Goal: Task Accomplishment & Management: Use online tool/utility

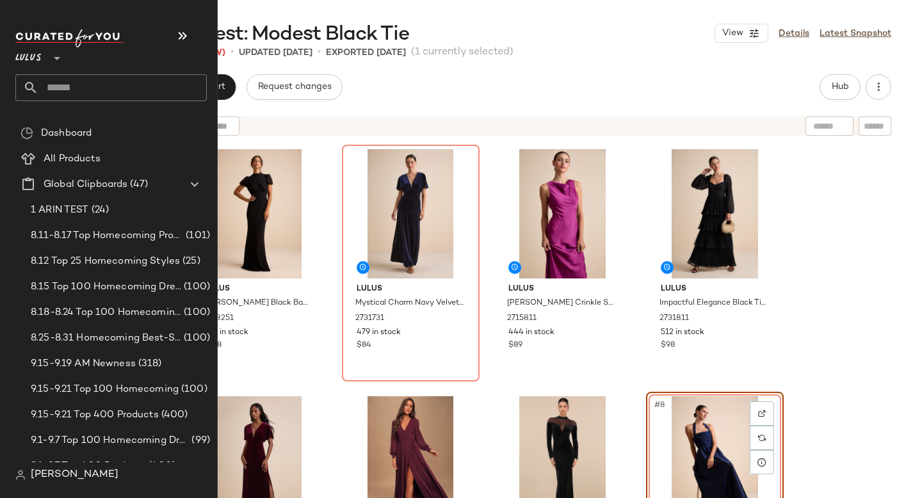
click at [51, 86] on input "text" at bounding box center [122, 87] width 168 height 27
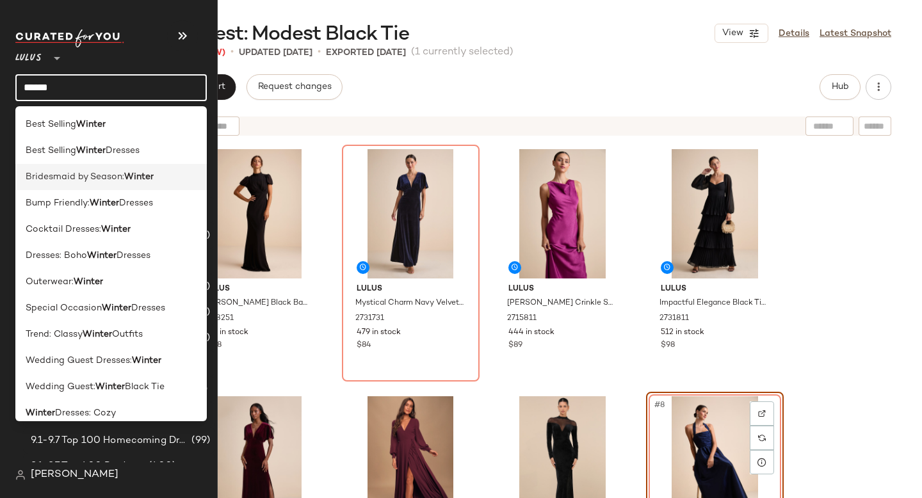
type input "******"
click at [81, 173] on span "Bridesmaid by Season:" at bounding box center [75, 176] width 99 height 13
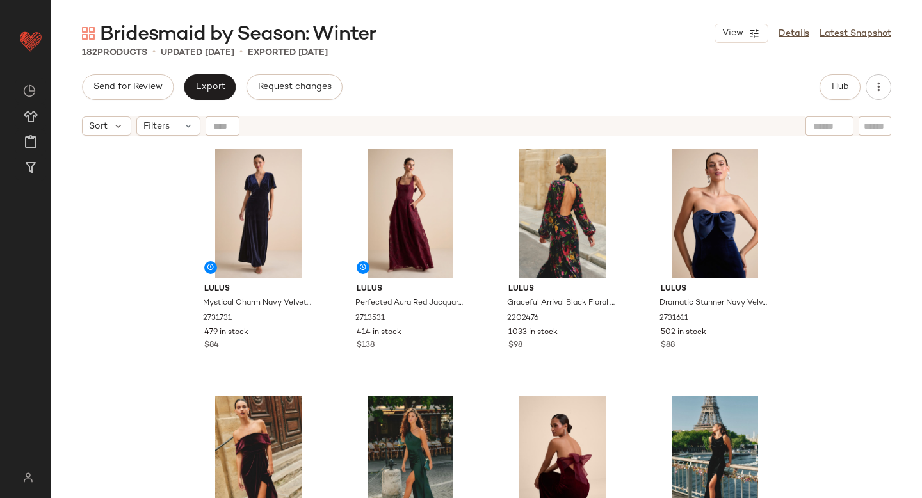
click at [546, 57] on div "182 Products • updated [DATE] • Exported [DATE]" at bounding box center [486, 52] width 871 height 13
click at [839, 97] on button "Hub" at bounding box center [840, 87] width 41 height 26
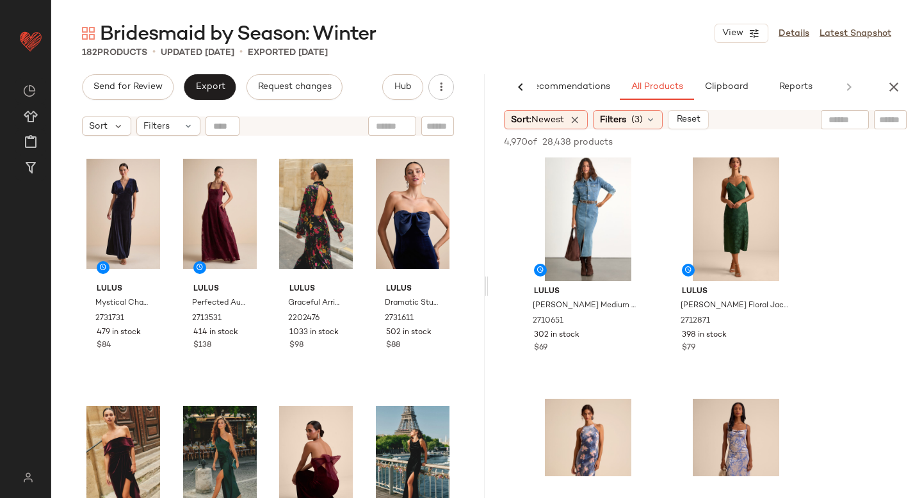
scroll to position [12, 0]
click at [781, 163] on div at bounding box center [783, 168] width 24 height 24
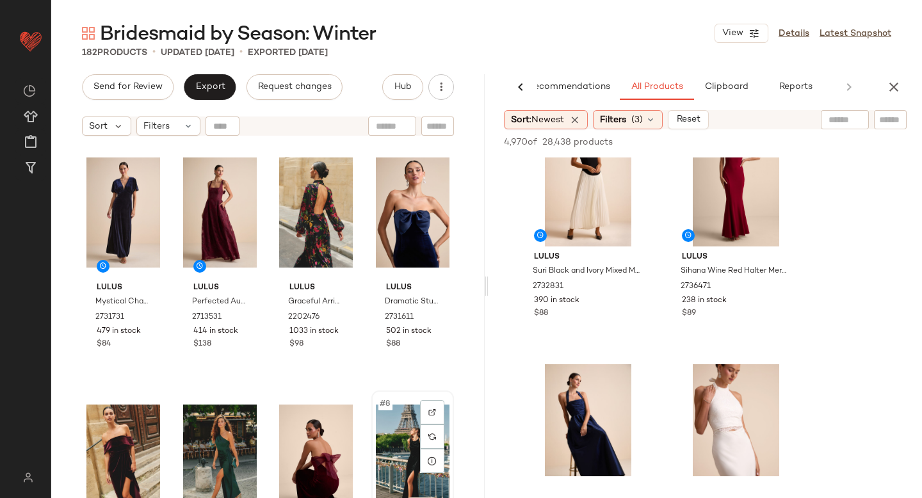
scroll to position [0, 0]
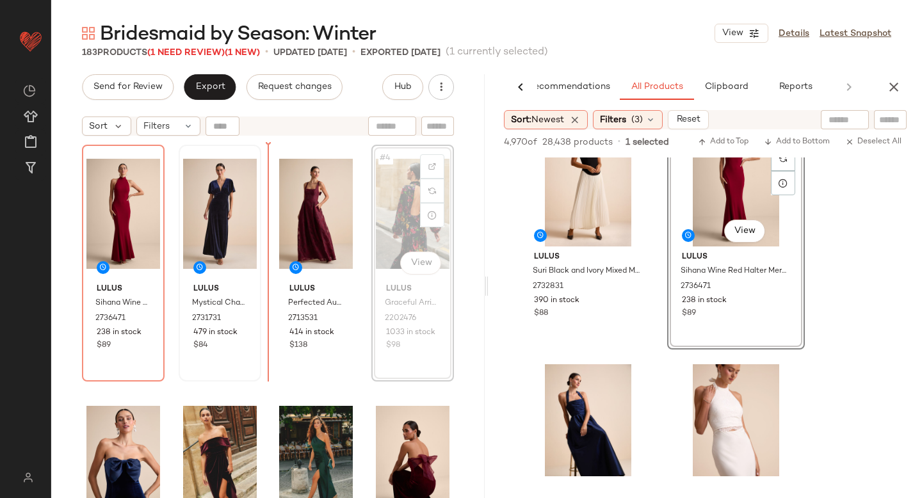
drag, startPoint x: 395, startPoint y: 196, endPoint x: 218, endPoint y: 236, distance: 181.8
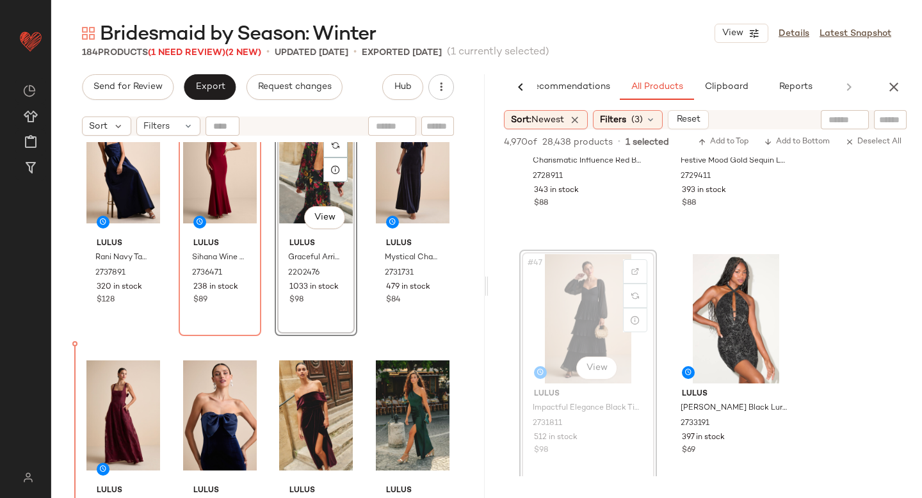
scroll to position [49, 0]
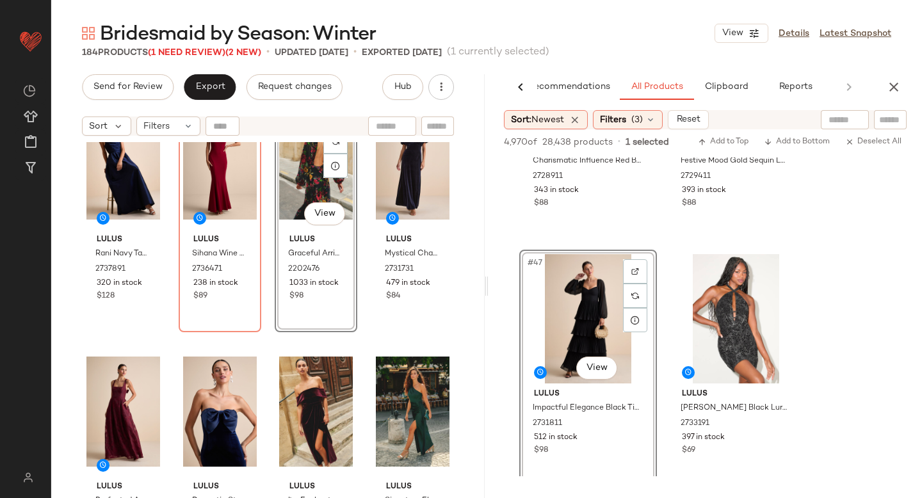
drag, startPoint x: 557, startPoint y: 298, endPoint x: 79, endPoint y: 435, distance: 496.9
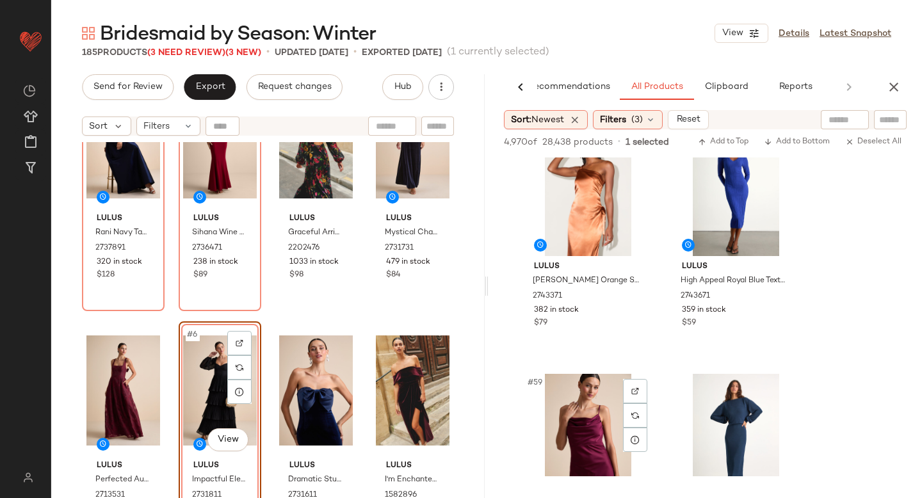
scroll to position [7041, 0]
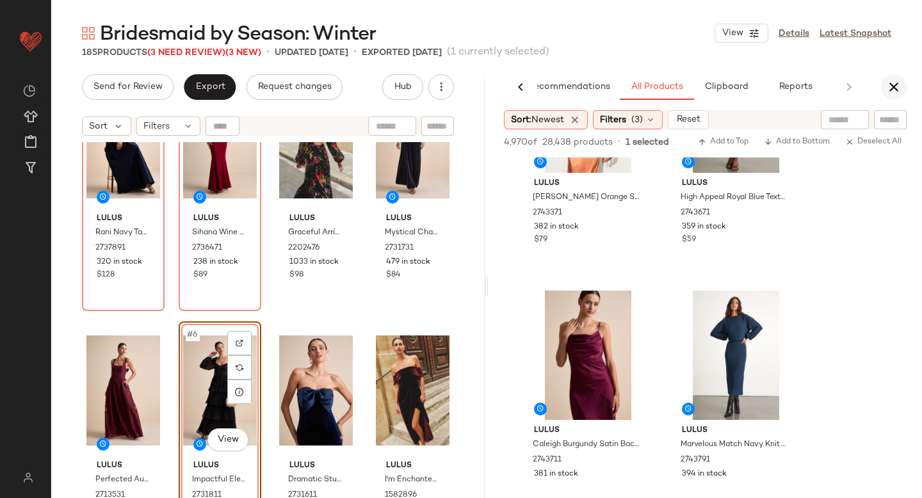
click at [898, 85] on icon "button" at bounding box center [893, 86] width 15 height 15
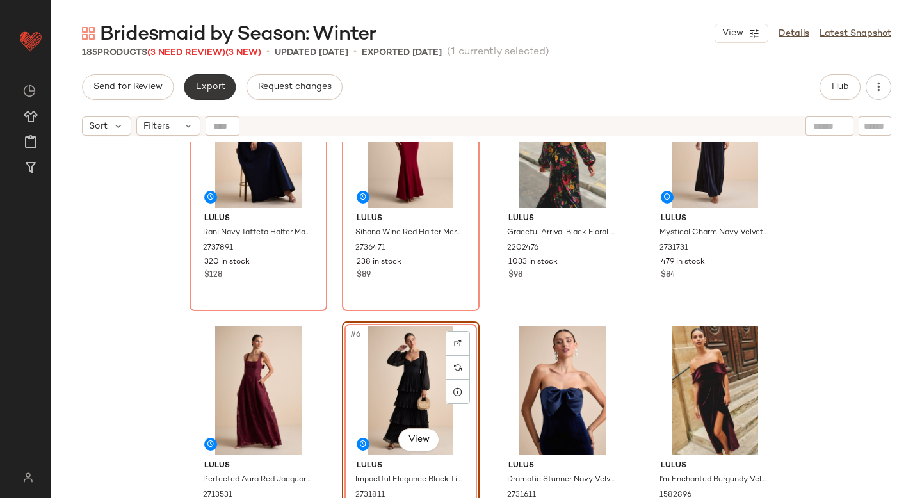
click at [207, 86] on span "Export" at bounding box center [210, 87] width 30 height 10
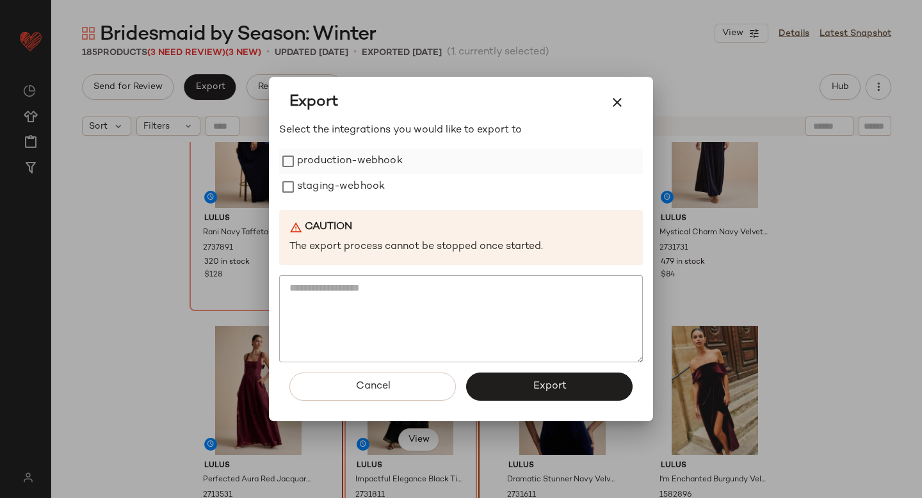
click at [307, 160] on label "production-webhook" at bounding box center [350, 162] width 106 height 26
click at [311, 190] on label "staging-webhook" at bounding box center [341, 187] width 88 height 26
click at [535, 388] on span "Export" at bounding box center [549, 386] width 34 height 12
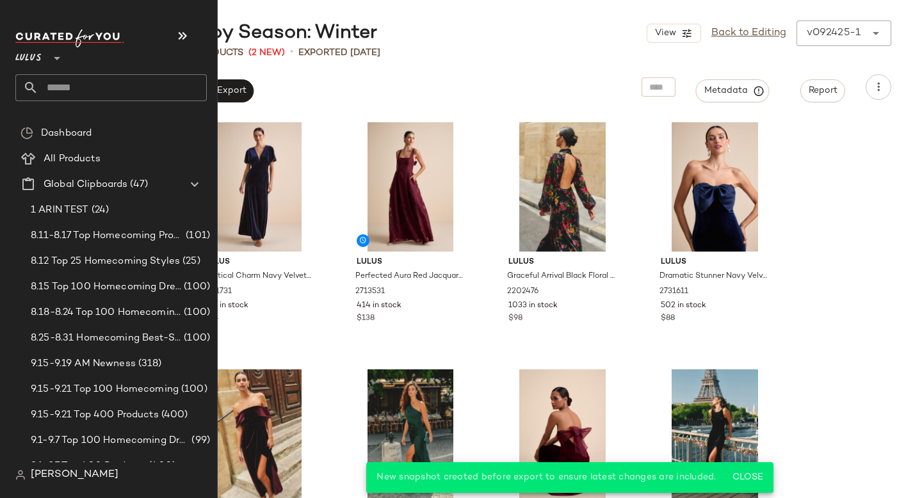
click at [99, 95] on input "text" at bounding box center [122, 87] width 168 height 27
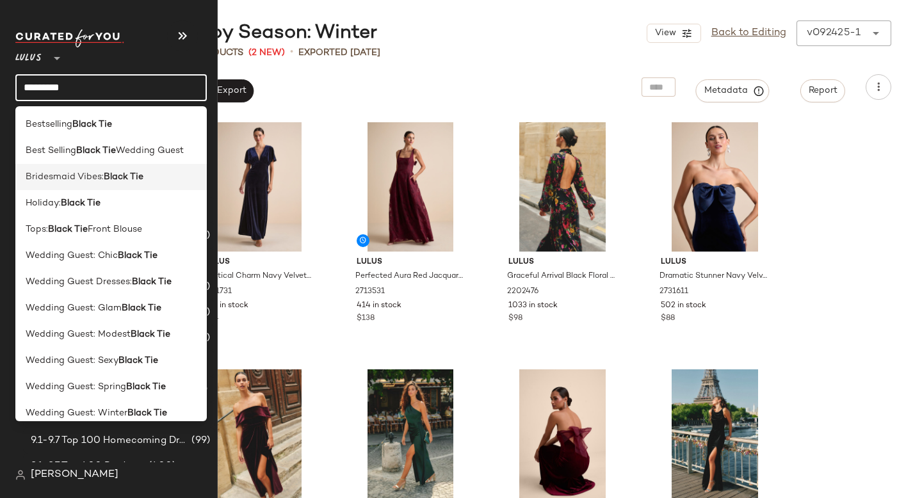
scroll to position [10, 0]
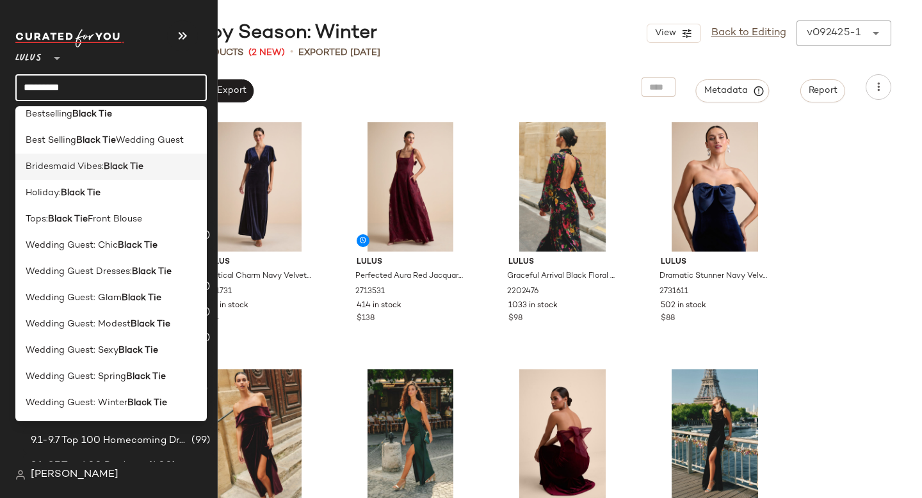
type input "*********"
click at [75, 166] on span "Bridesmaid Vibes:" at bounding box center [65, 166] width 78 height 13
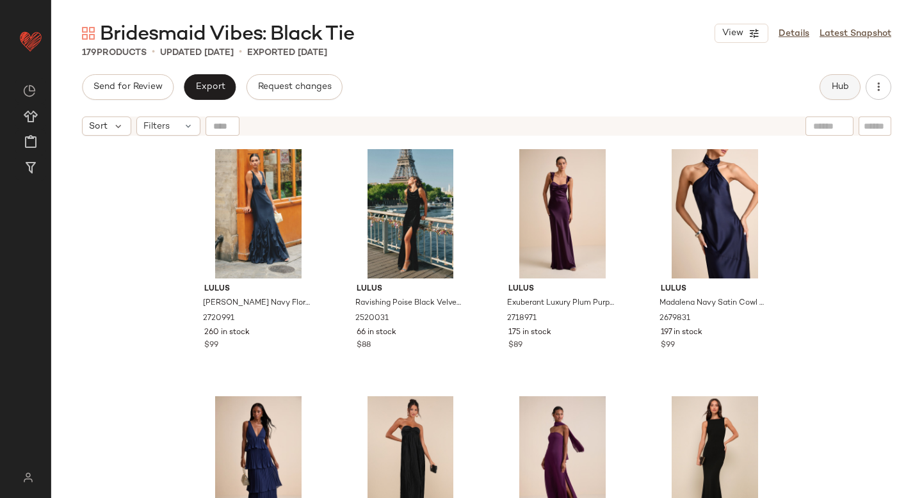
click at [839, 91] on span "Hub" at bounding box center [840, 87] width 18 height 10
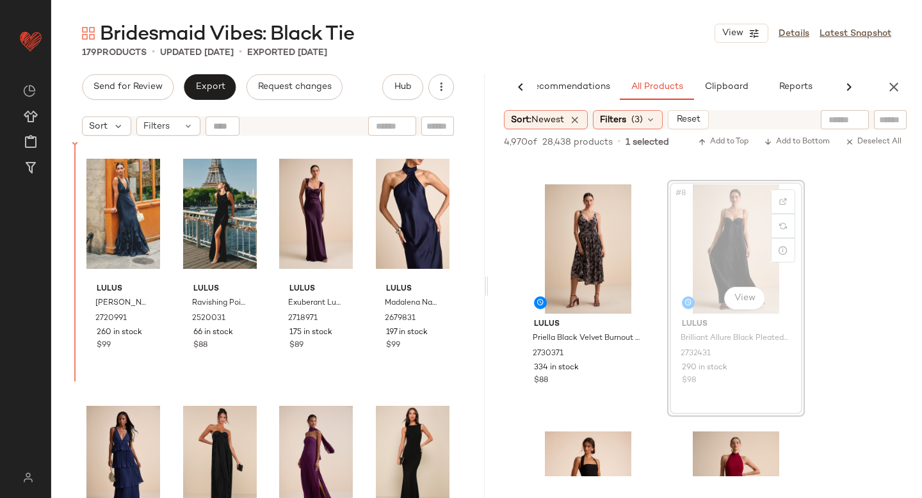
drag, startPoint x: 735, startPoint y: 242, endPoint x: 67, endPoint y: 305, distance: 671.6
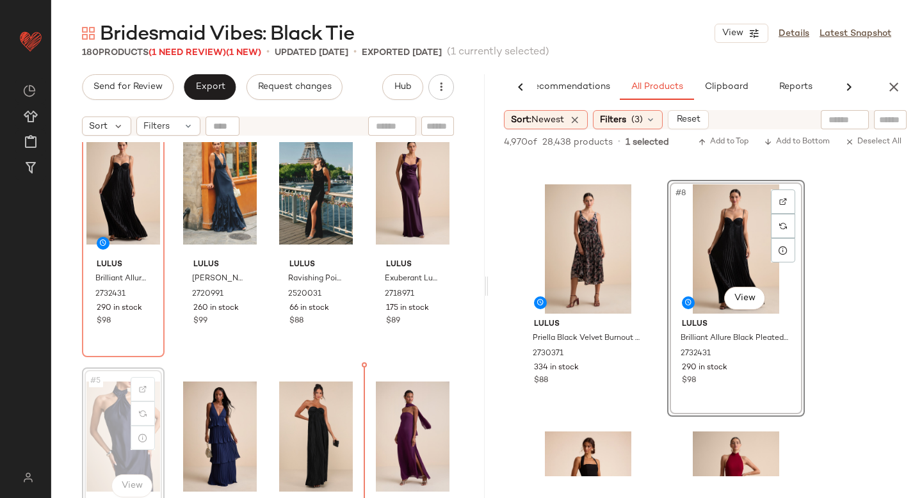
scroll to position [72, 0]
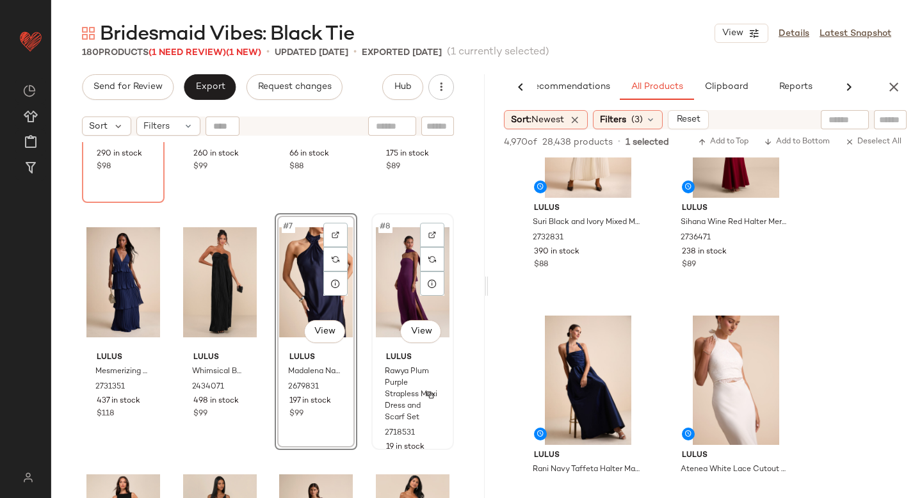
scroll to position [200, 0]
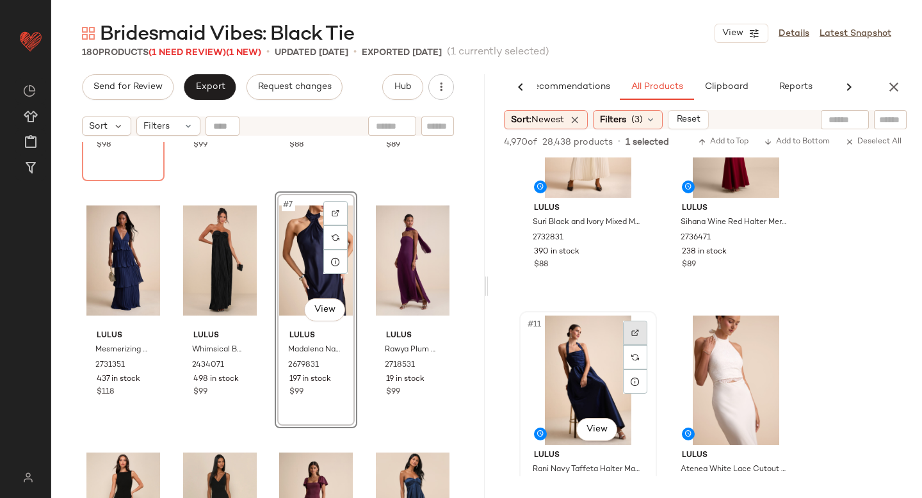
click at [636, 334] on img at bounding box center [636, 333] width 8 height 8
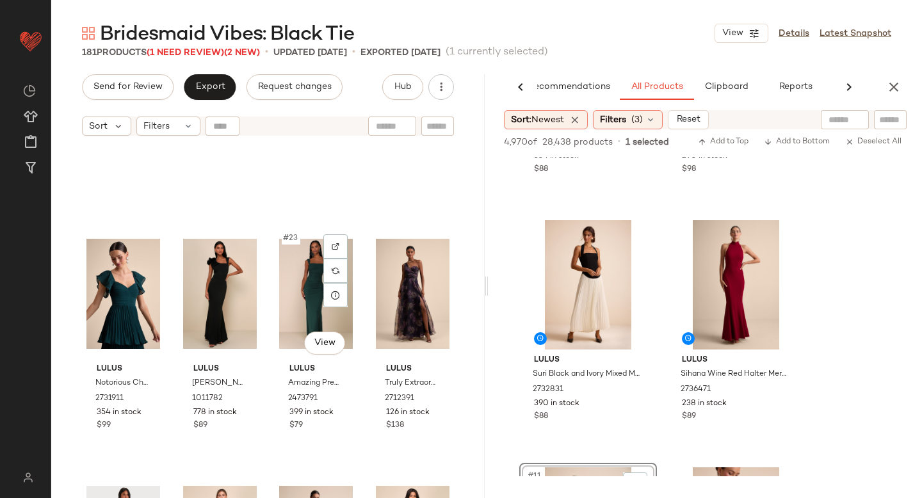
scroll to position [1154, 0]
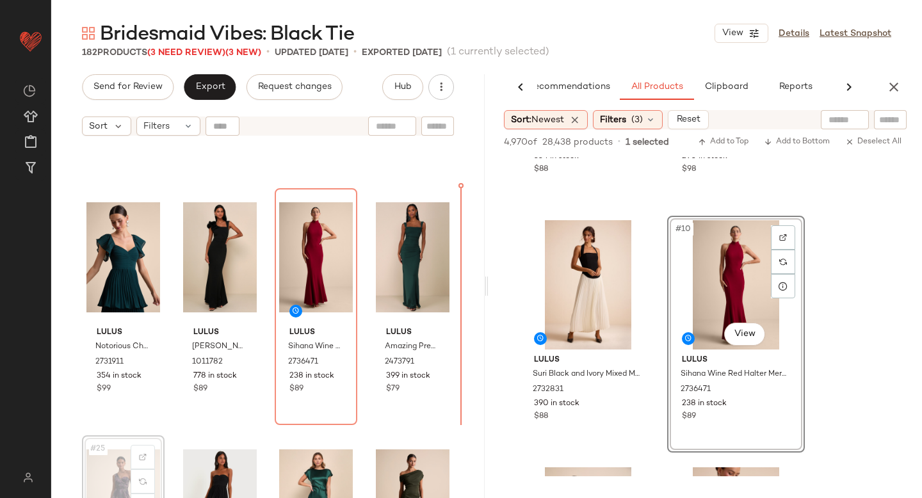
scroll to position [1152, 0]
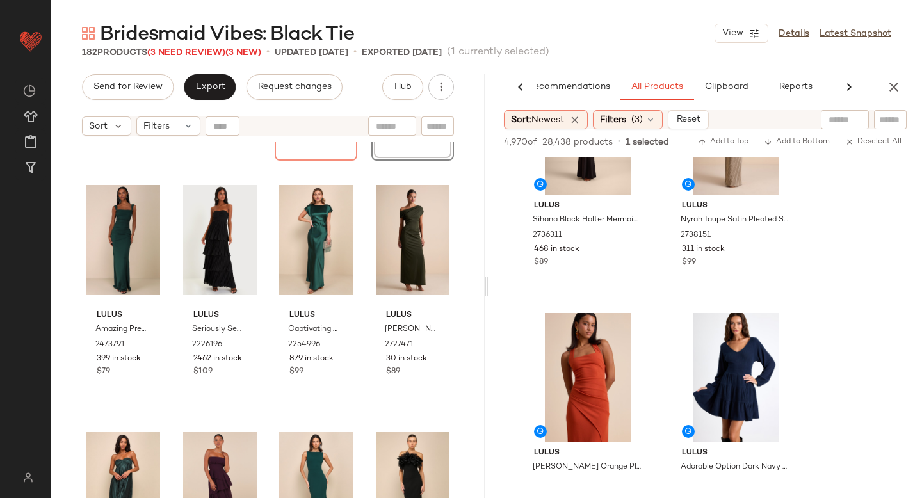
scroll to position [2677, 0]
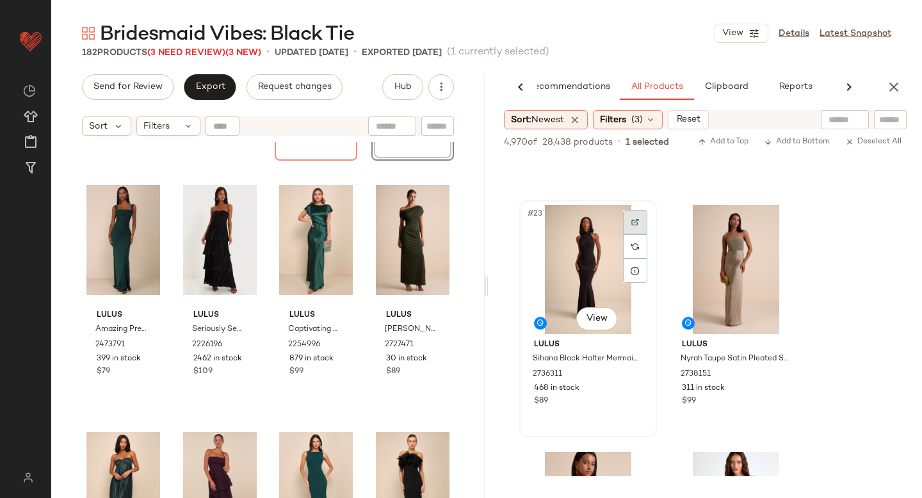
click at [629, 227] on div at bounding box center [635, 222] width 24 height 24
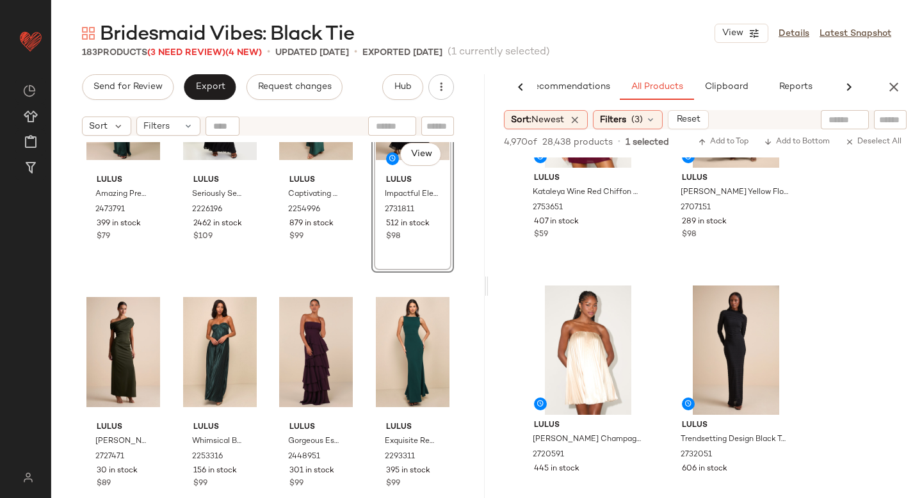
scroll to position [8512, 0]
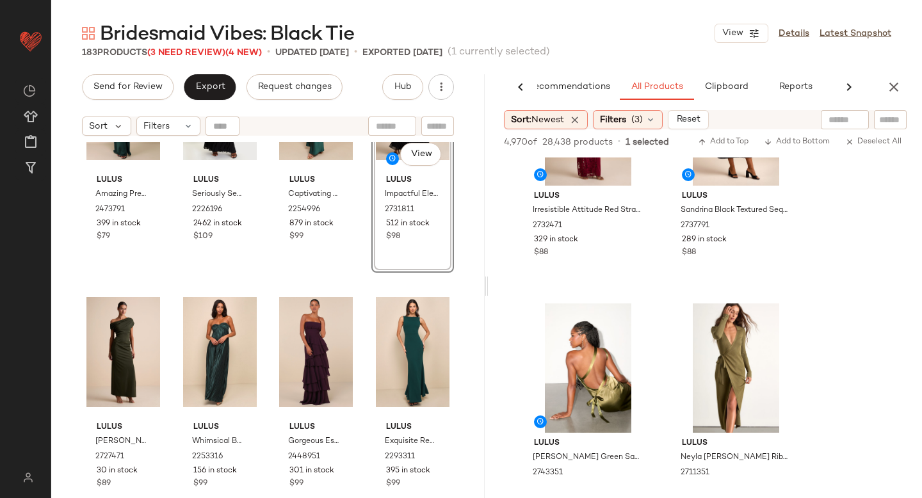
click at [894, 101] on div "AI Recommendations All Products Clipboard Reports Sort: Newest Filters (3) Rese…" at bounding box center [706, 286] width 434 height 424
click at [892, 89] on icon "button" at bounding box center [893, 86] width 15 height 15
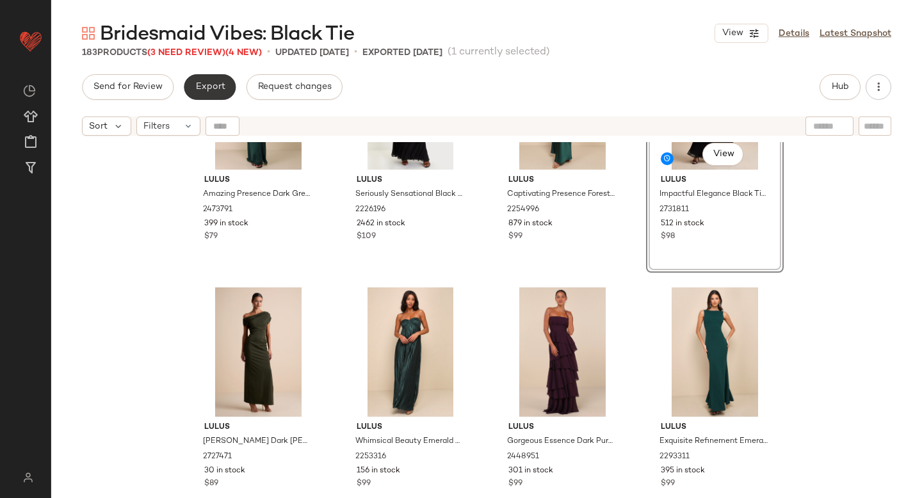
click at [199, 86] on span "Export" at bounding box center [210, 87] width 30 height 10
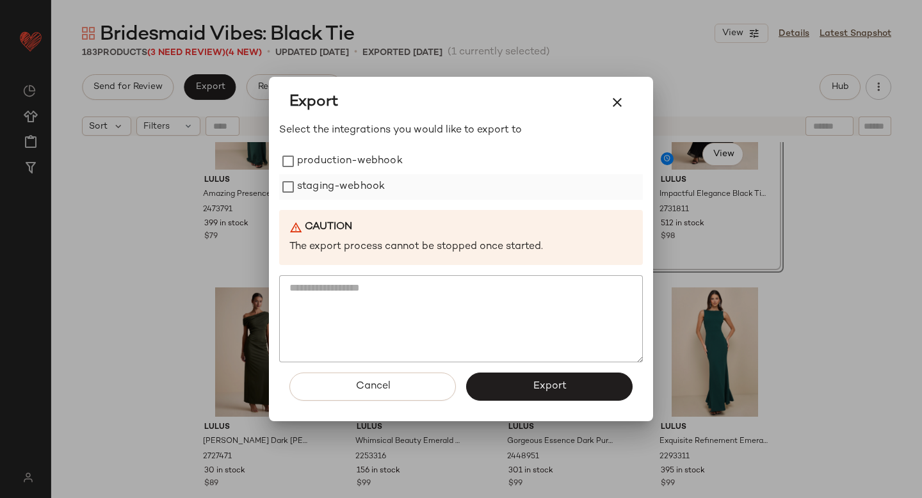
click at [304, 181] on label "staging-webhook" at bounding box center [341, 187] width 88 height 26
click at [302, 161] on label "production-webhook" at bounding box center [350, 162] width 106 height 26
click at [484, 377] on button "Export" at bounding box center [549, 387] width 167 height 28
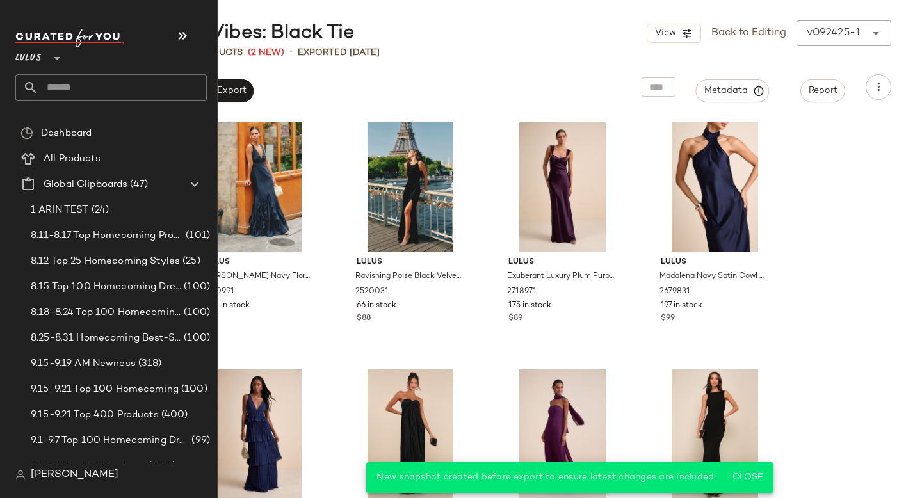
click at [85, 92] on input "text" at bounding box center [122, 87] width 168 height 27
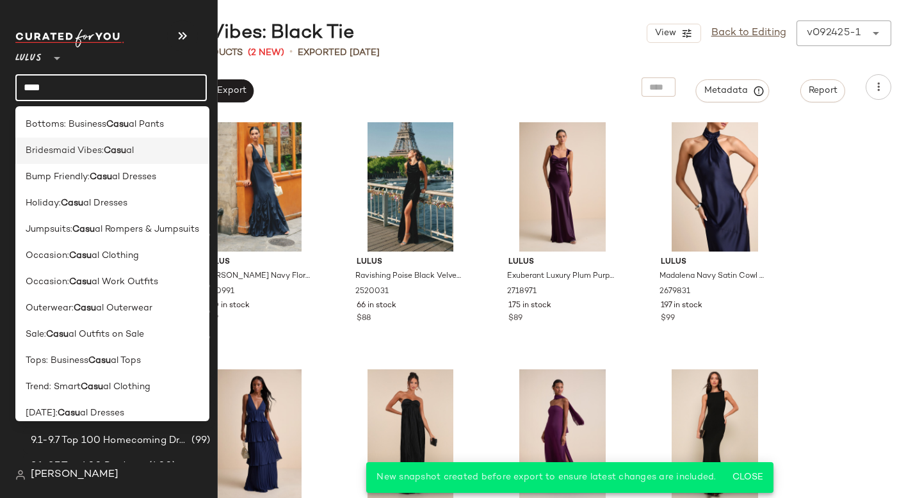
type input "****"
click at [113, 153] on b "Casu" at bounding box center [115, 150] width 22 height 13
